Goal: Task Accomplishment & Management: Manage account settings

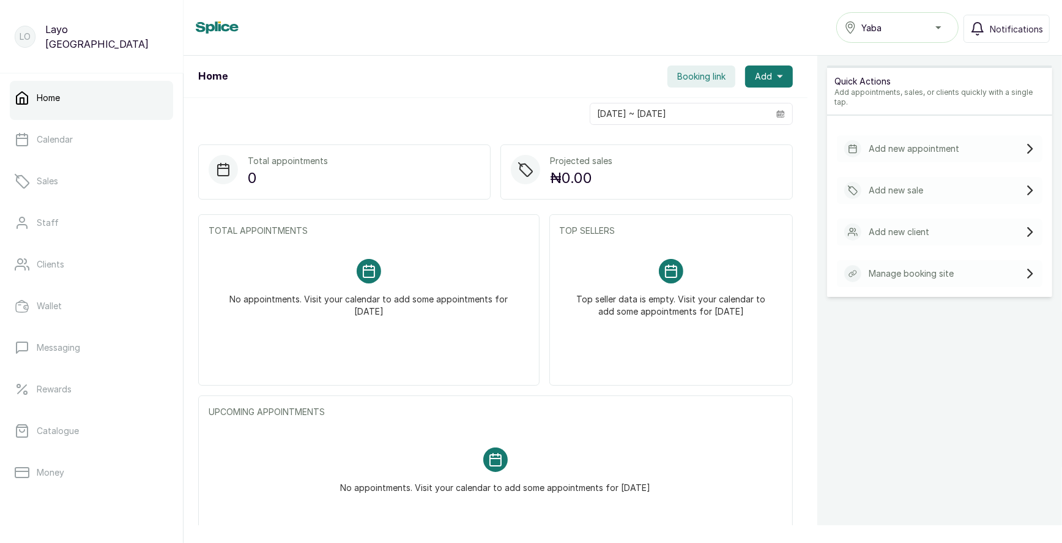
click at [701, 78] on span "Booking link" at bounding box center [701, 76] width 48 height 12
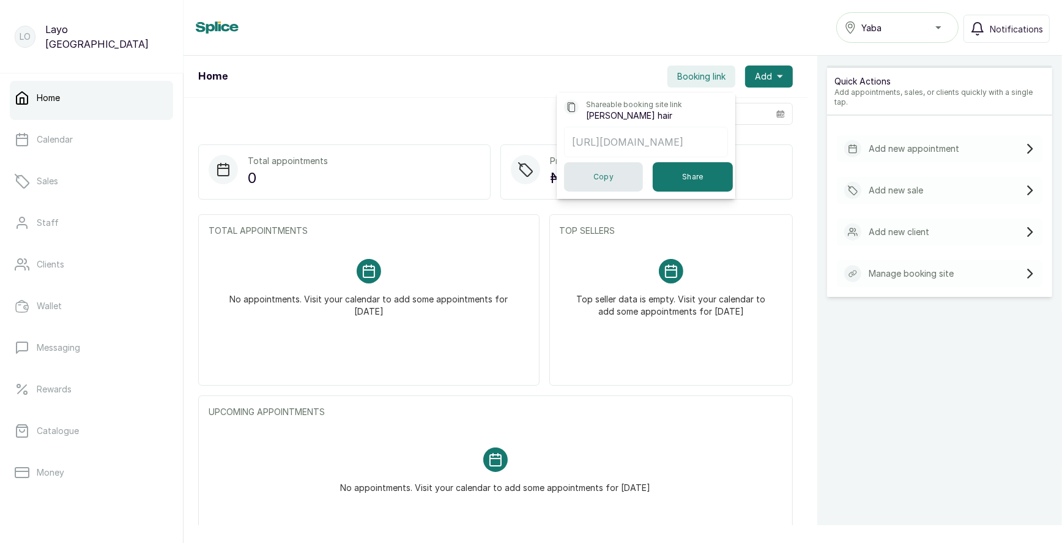
click at [609, 177] on button "Copy" at bounding box center [603, 176] width 79 height 29
click at [467, 86] on div "Home Booking link Shareable booking site link Layos hair https://app.withsplice…" at bounding box center [496, 77] width 624 height 42
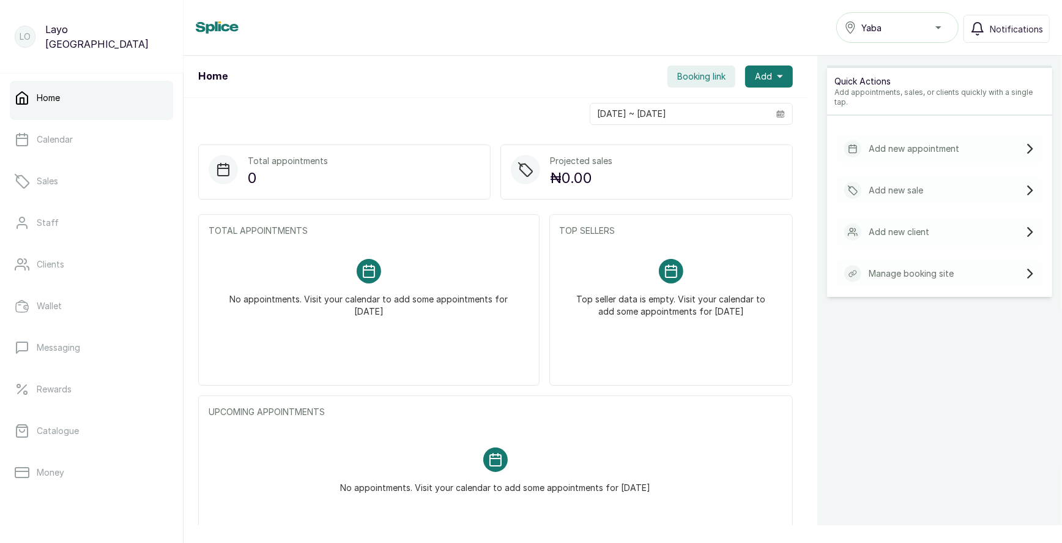
click at [868, 28] on span "Yaba" at bounding box center [872, 27] width 20 height 13
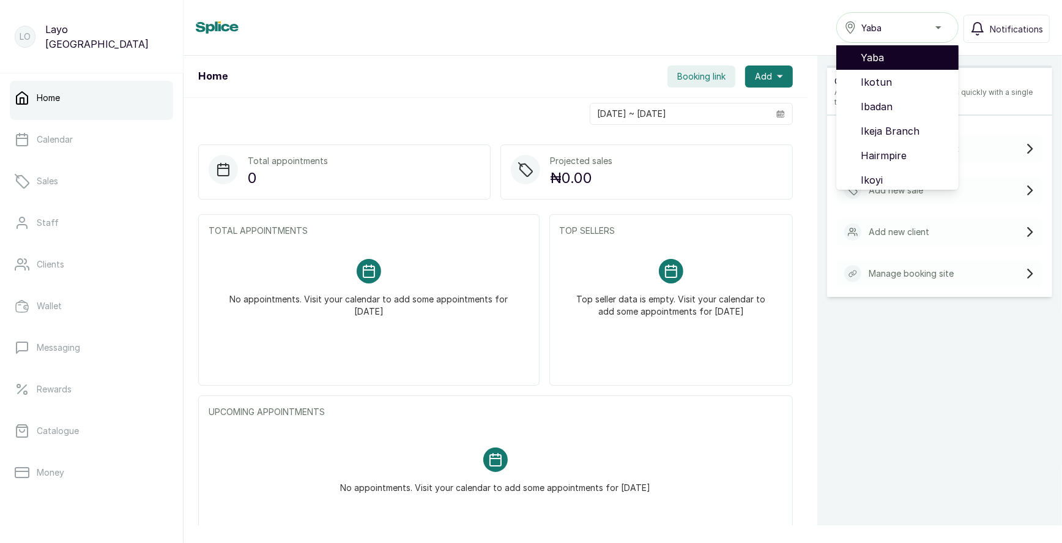
click at [886, 61] on span "Yaba" at bounding box center [905, 57] width 88 height 15
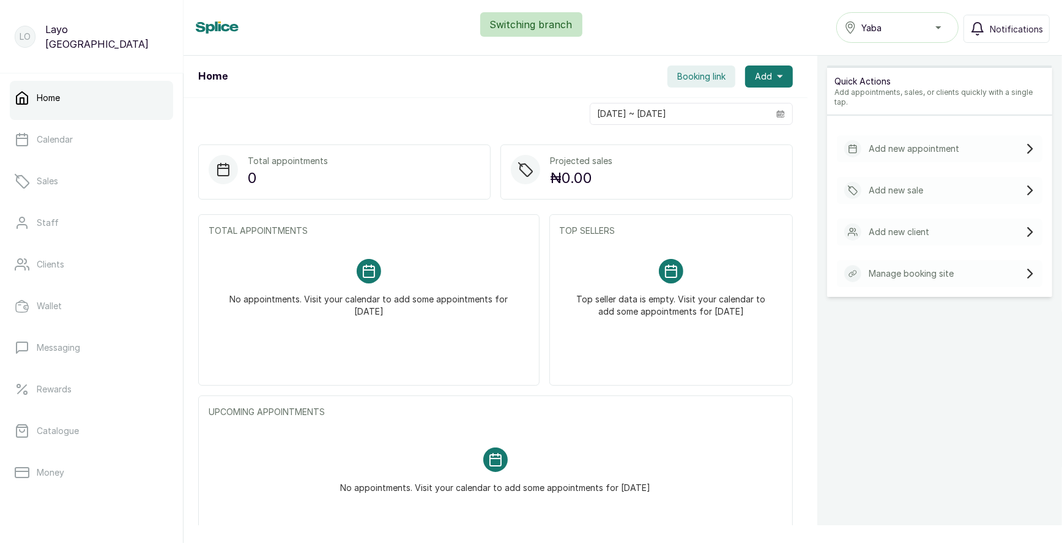
click at [893, 37] on button "Yaba" at bounding box center [898, 27] width 122 height 31
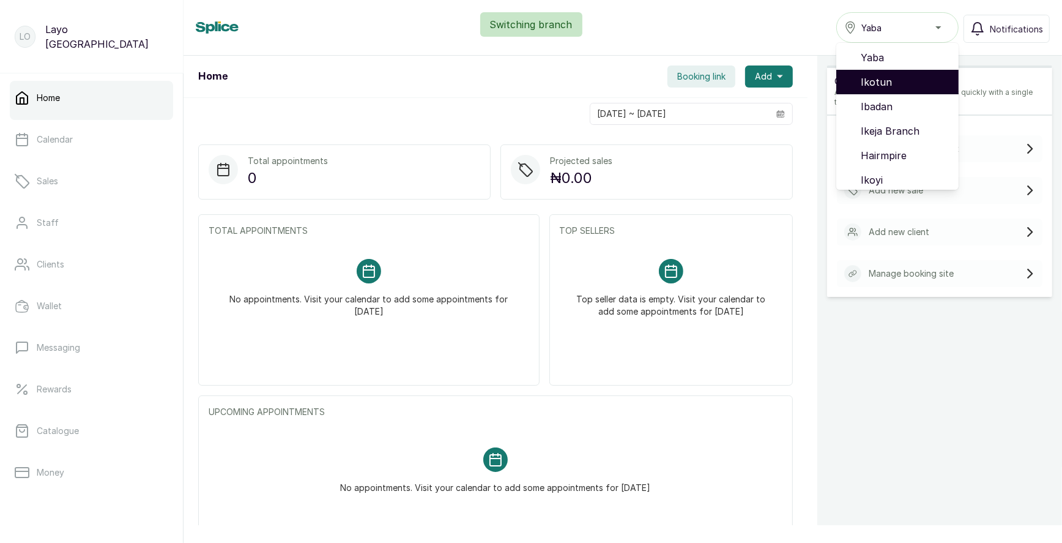
click at [890, 80] on span "Ikotun" at bounding box center [905, 82] width 88 height 15
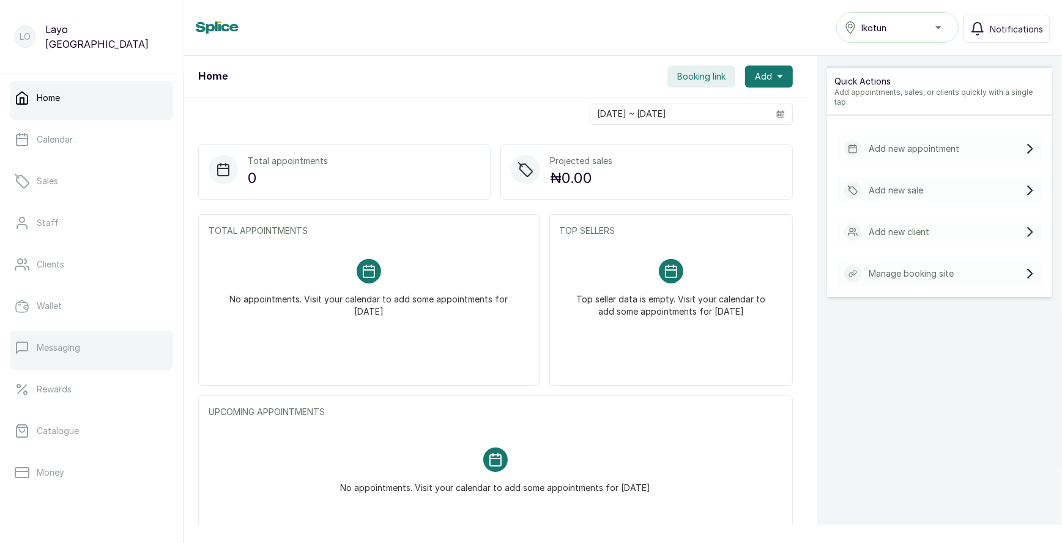
scroll to position [155, 0]
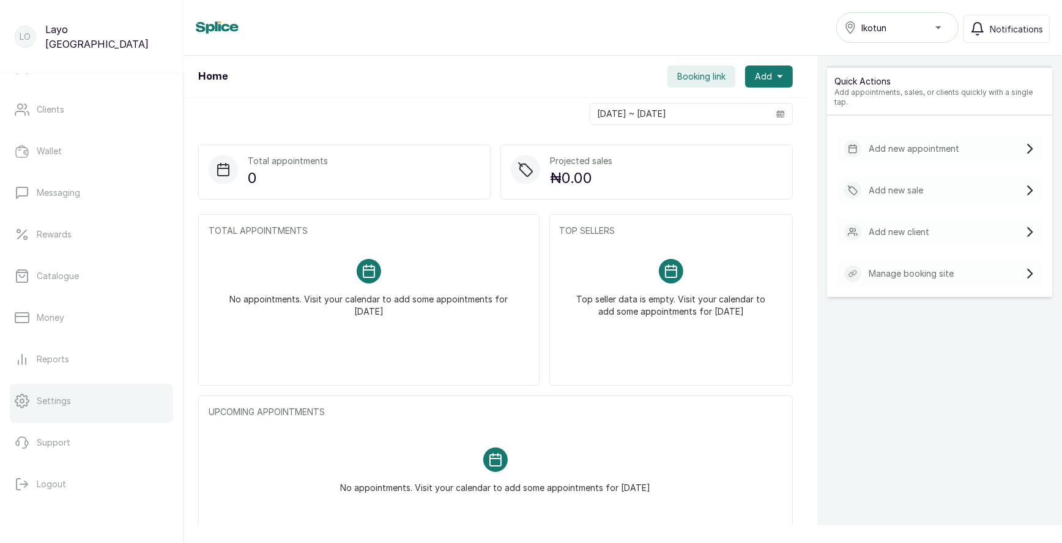
click at [50, 401] on p "Settings" at bounding box center [54, 401] width 34 height 12
